Goal: Check status: Check status

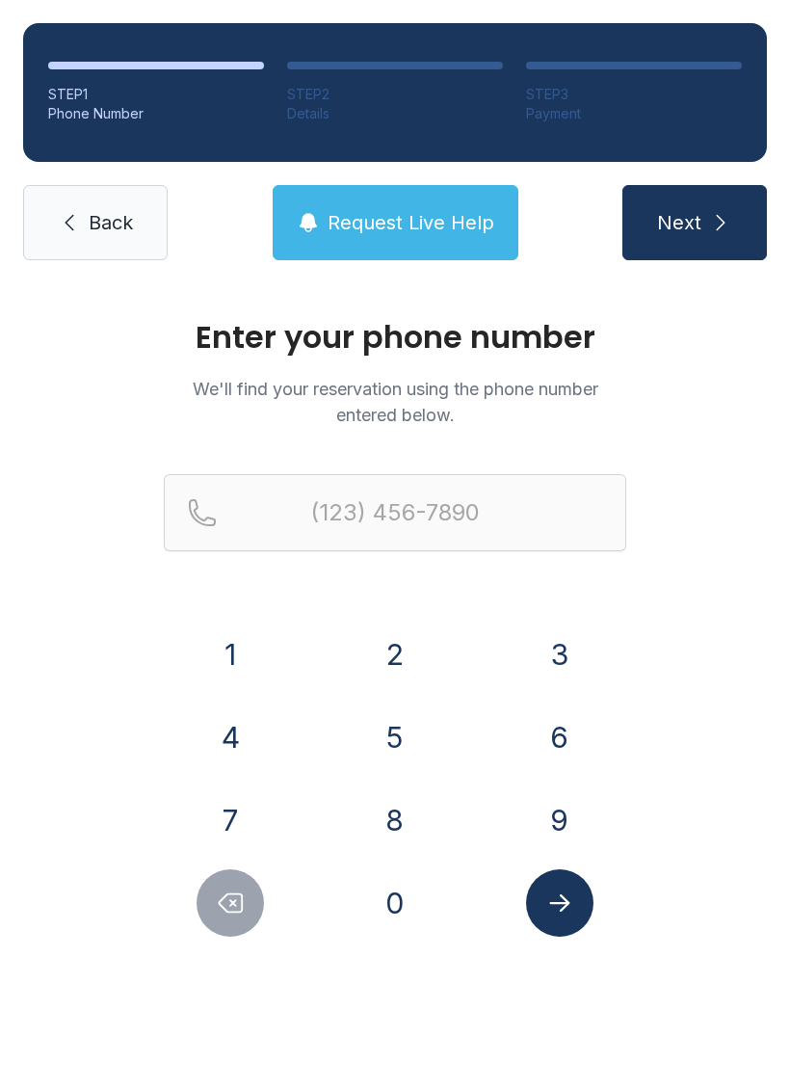
click at [560, 672] on button "3" at bounding box center [559, 654] width 67 height 67
click at [405, 664] on button "2" at bounding box center [394, 654] width 67 height 67
click at [233, 640] on button "1" at bounding box center [230, 654] width 67 height 67
click at [406, 730] on button "5" at bounding box center [394, 736] width 67 height 67
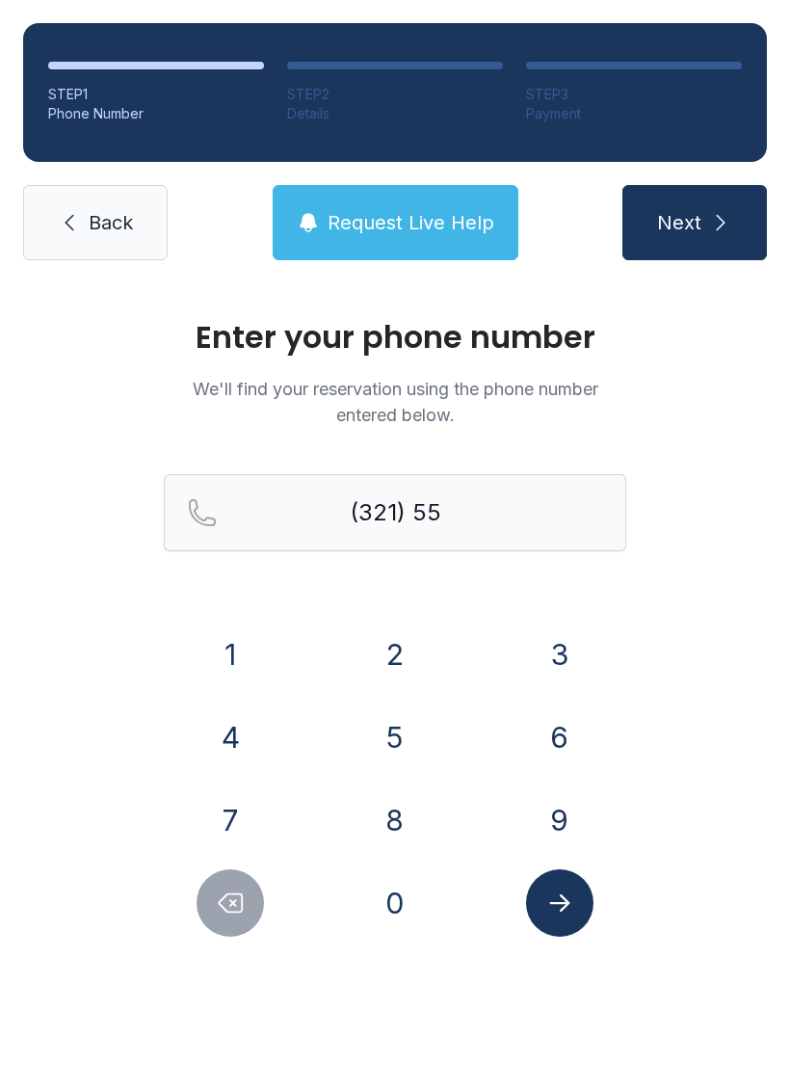
click at [231, 803] on button "7" at bounding box center [230, 819] width 67 height 67
click at [399, 901] on button "0" at bounding box center [394, 902] width 67 height 67
click at [415, 717] on button "5" at bounding box center [394, 736] width 67 height 67
click at [400, 641] on button "2" at bounding box center [394, 654] width 67 height 67
click at [406, 644] on button "2" at bounding box center [394, 654] width 67 height 67
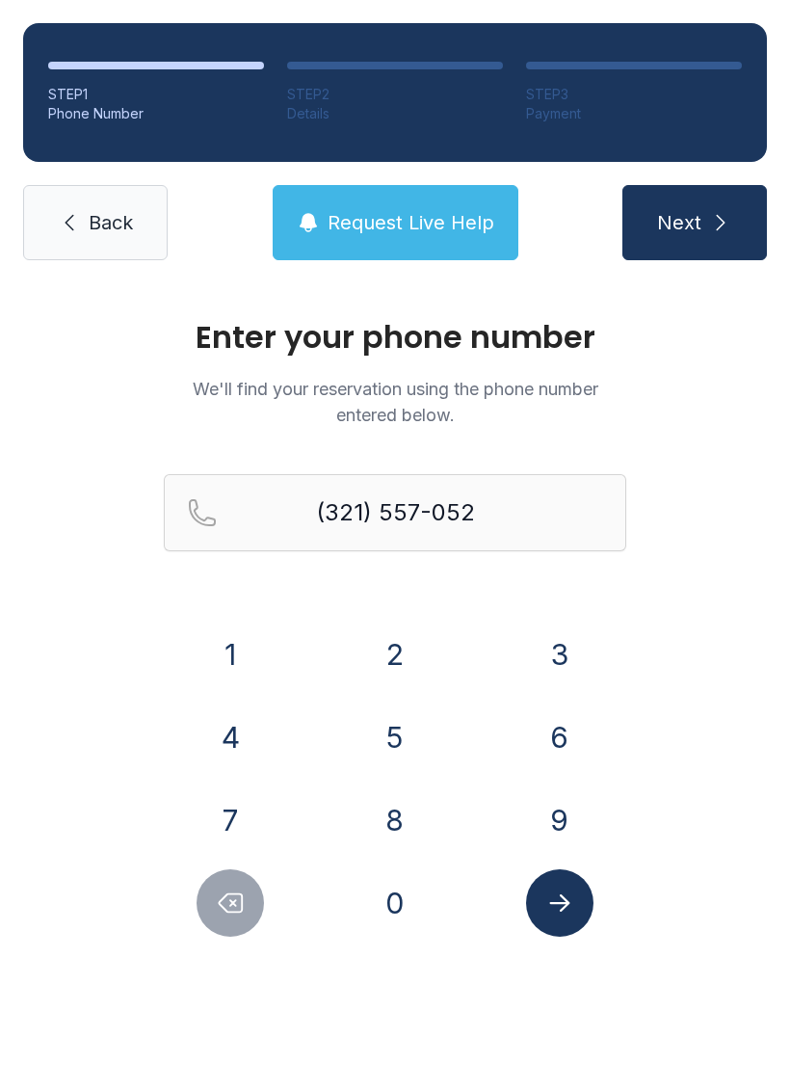
type input "[PHONE_NUMBER]"
click at [726, 223] on icon "submit" at bounding box center [720, 222] width 23 height 23
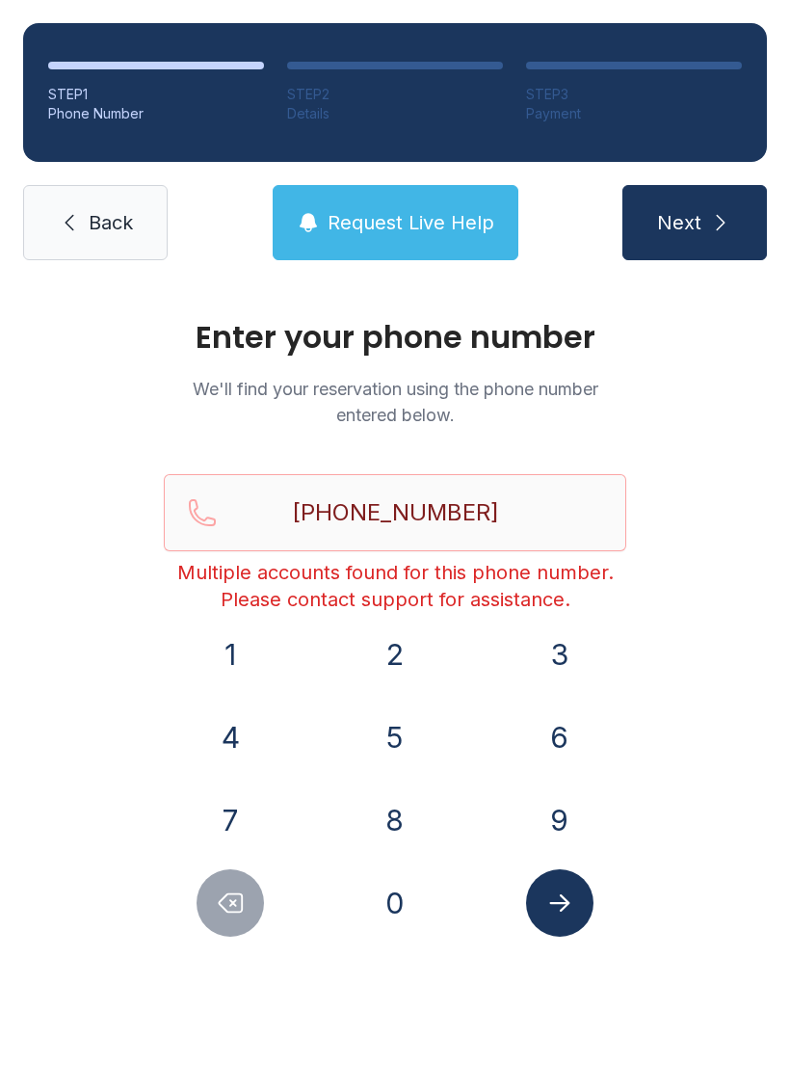
click at [564, 917] on button "Submit lookup form" at bounding box center [559, 902] width 67 height 67
click at [569, 914] on icon "Submit lookup form" at bounding box center [559, 902] width 29 height 29
click at [563, 890] on icon "Submit lookup form" at bounding box center [559, 902] width 29 height 29
click at [86, 223] on link "Back" at bounding box center [95, 222] width 145 height 75
